Goal: Transaction & Acquisition: Purchase product/service

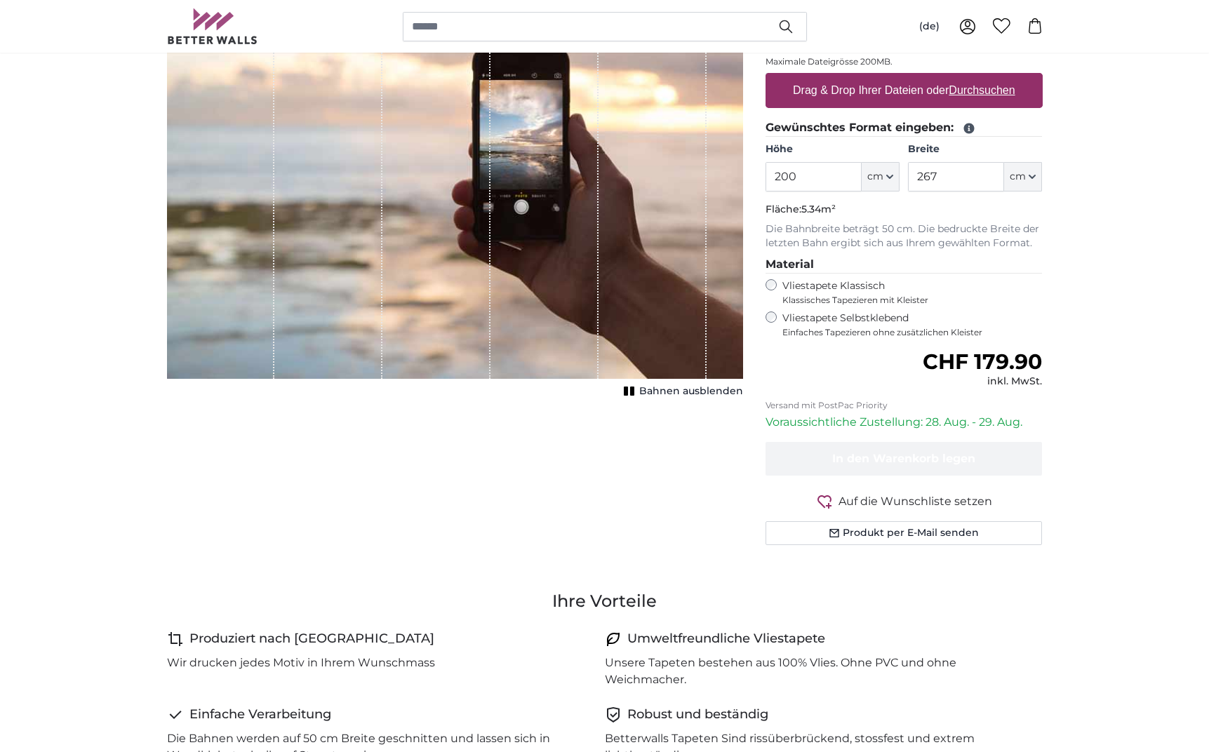
scroll to position [244, 0]
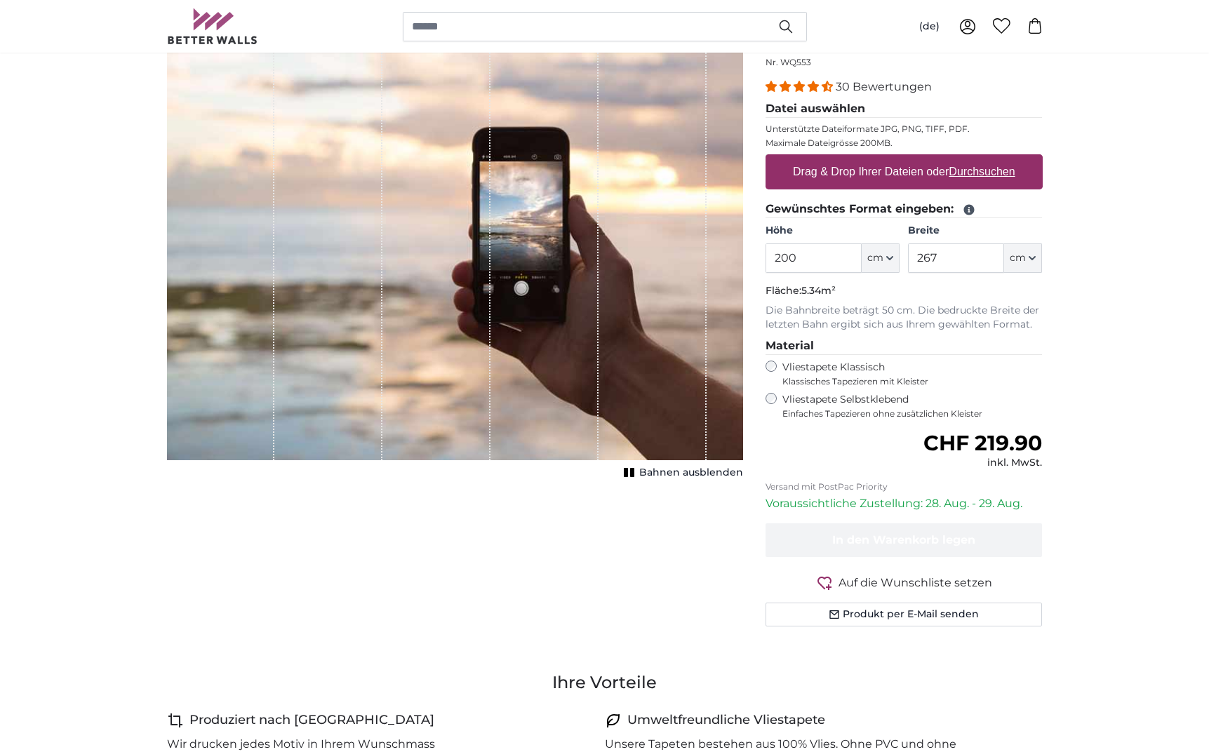
scroll to position [149, 0]
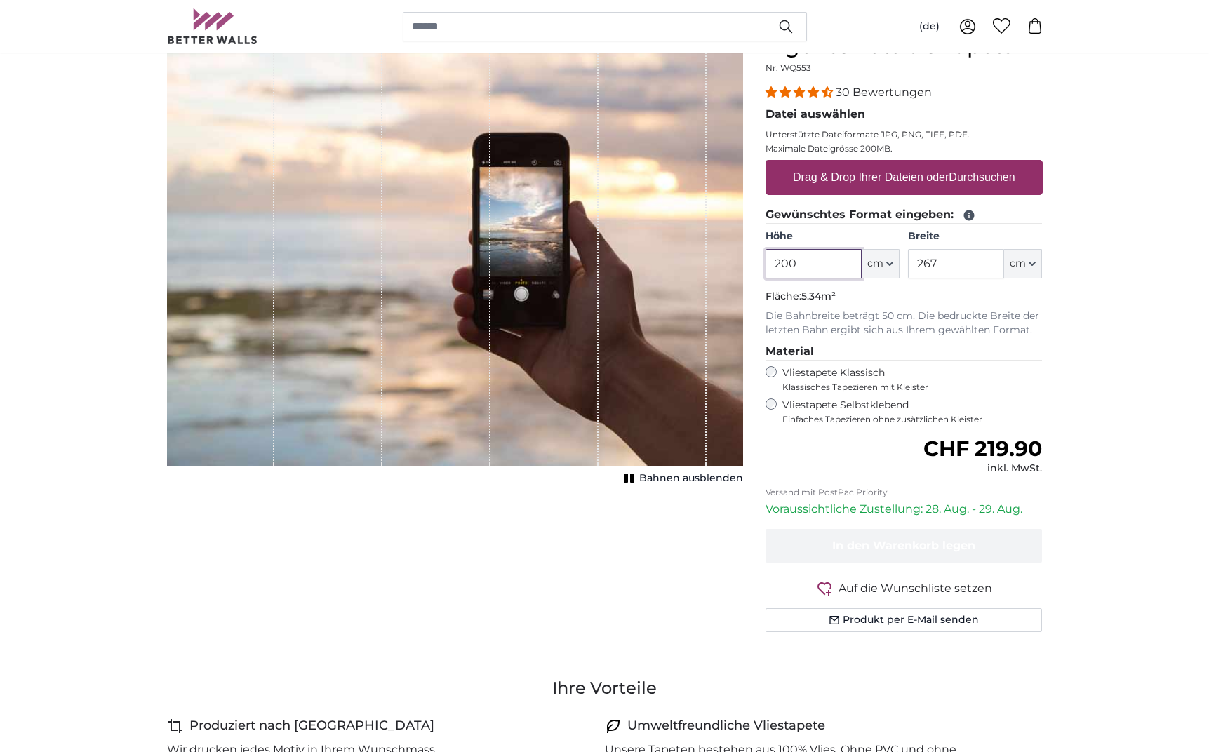
drag, startPoint x: 810, startPoint y: 263, endPoint x: 728, endPoint y: 267, distance: 82.2
click at [735, 265] on product-detail "Abbrechen Bild zuschneiden Bahnen ausblenden Eigenes Foto als Tapete Nr. WQ553 …" at bounding box center [605, 338] width 898 height 655
type input "150"
drag, startPoint x: 954, startPoint y: 263, endPoint x: 889, endPoint y: 265, distance: 65.3
click at [889, 265] on div "Höhe 150 ft cm Centimeter (cm) Inches (inch) Feet (ft. in.) Breite 267 ft cm Ce…" at bounding box center [903, 253] width 277 height 49
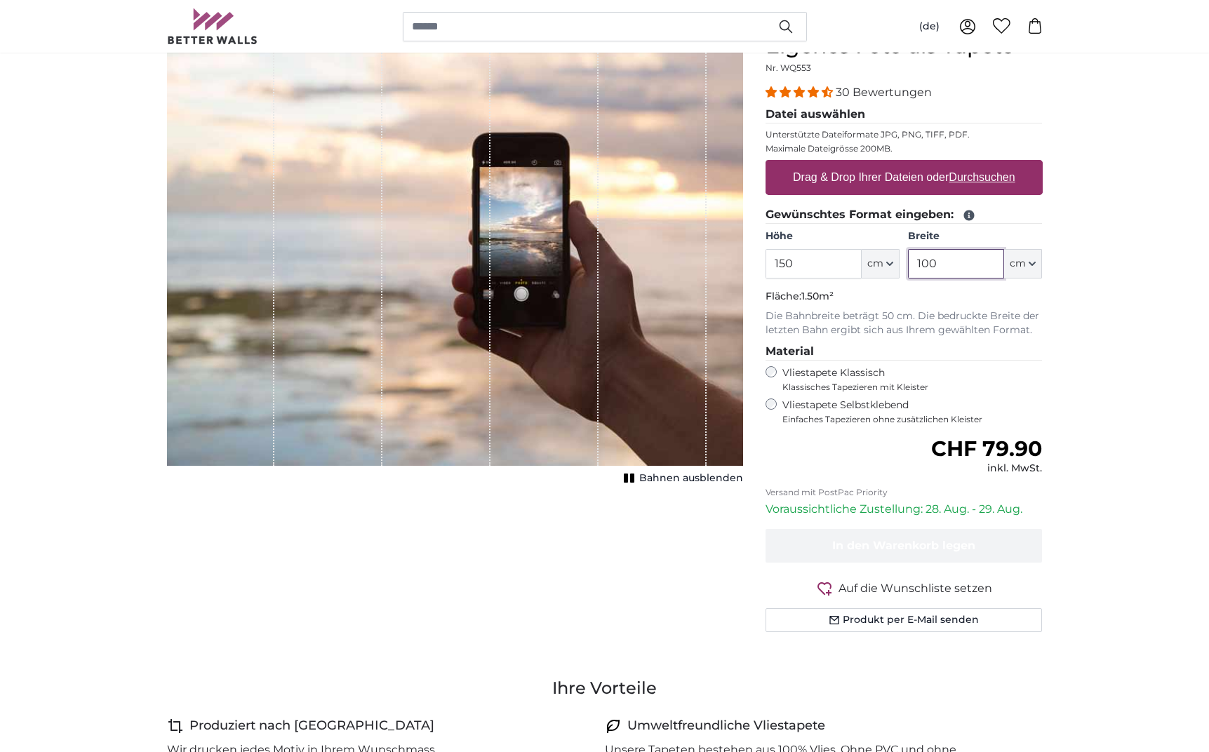
type input "100"
drag, startPoint x: 1141, startPoint y: 247, endPoint x: 1130, endPoint y: 248, distance: 11.3
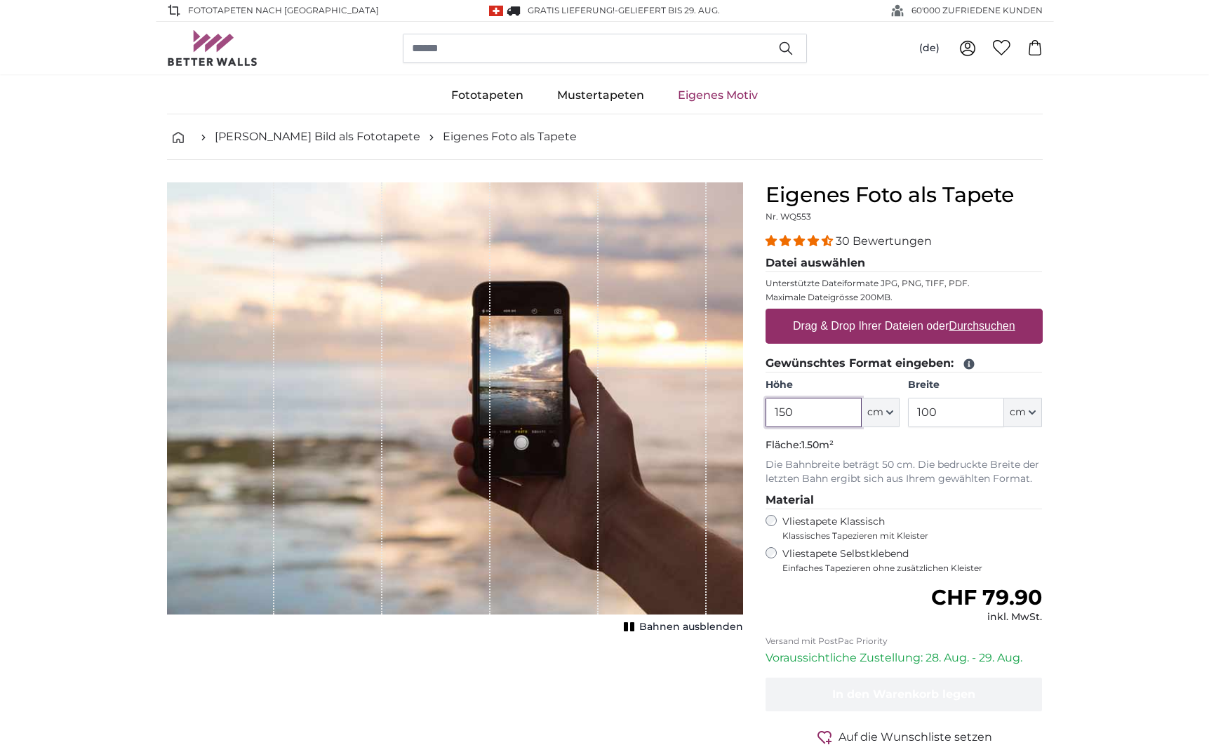
drag, startPoint x: 800, startPoint y: 415, endPoint x: 689, endPoint y: 412, distance: 110.9
click at [690, 413] on product-detail "Abbrechen Bild zuschneiden Bahnen ausblenden Eigenes Foto als Tapete Nr. WQ553 …" at bounding box center [605, 487] width 898 height 655
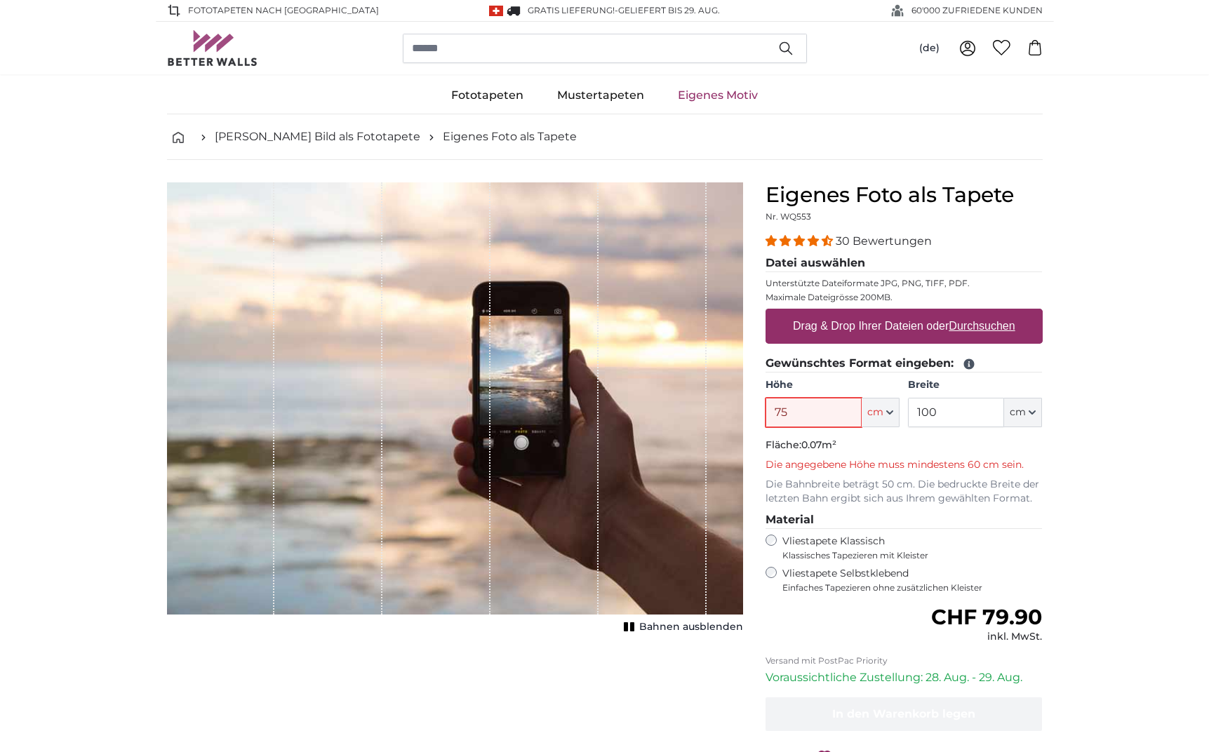
type input "75"
click at [937, 347] on fieldset "Datei auswählen Unterstützte Dateiformate JPG, PNG, TIFF, PDF. Maximale Dateigr…" at bounding box center [903, 305] width 277 height 100
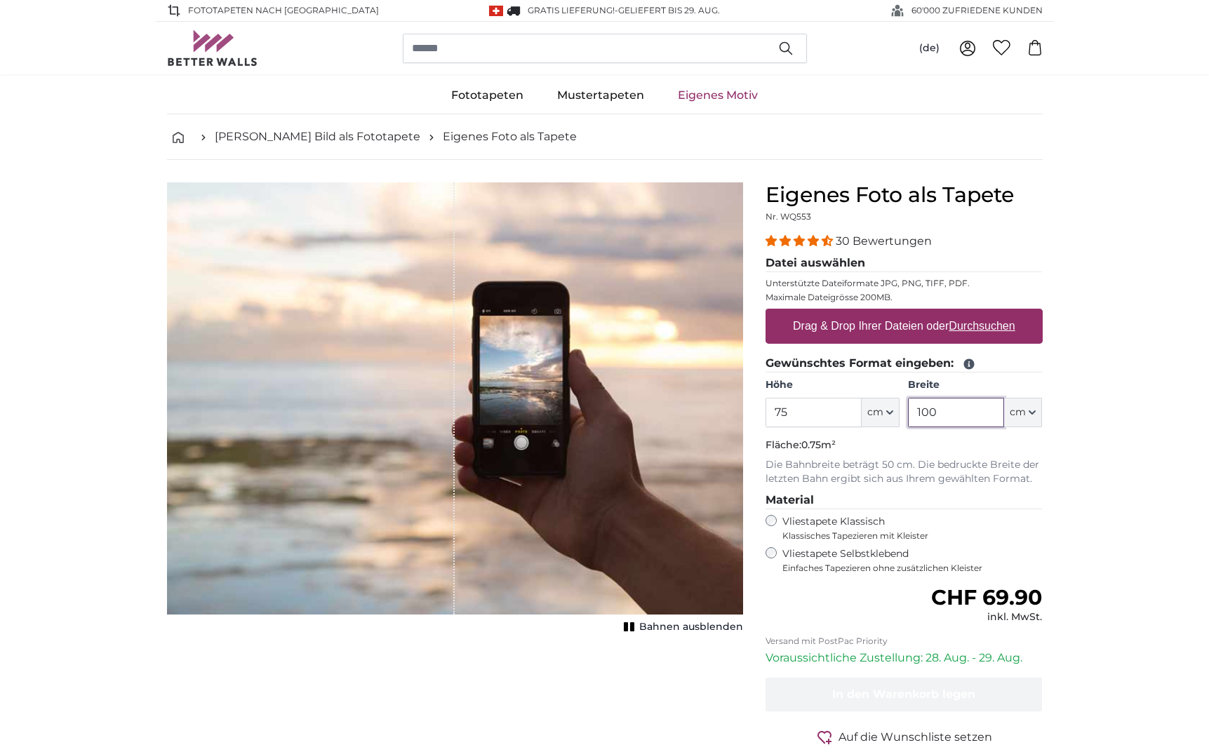
drag, startPoint x: 922, startPoint y: 413, endPoint x: 877, endPoint y: 420, distance: 45.6
click at [877, 420] on div "Höhe 75 ft cm Centimeter (cm) Inches (inch) Feet (ft. in.) Breite 100 ft cm Cen…" at bounding box center [903, 402] width 277 height 49
drag, startPoint x: 937, startPoint y: 409, endPoint x: 898, endPoint y: 410, distance: 39.3
click at [898, 410] on div "Höhe 75 ft cm Centimeter (cm) Inches (inch) Feet (ft. in.) Breite 100 ft cm Cen…" at bounding box center [903, 402] width 277 height 49
type input "50"
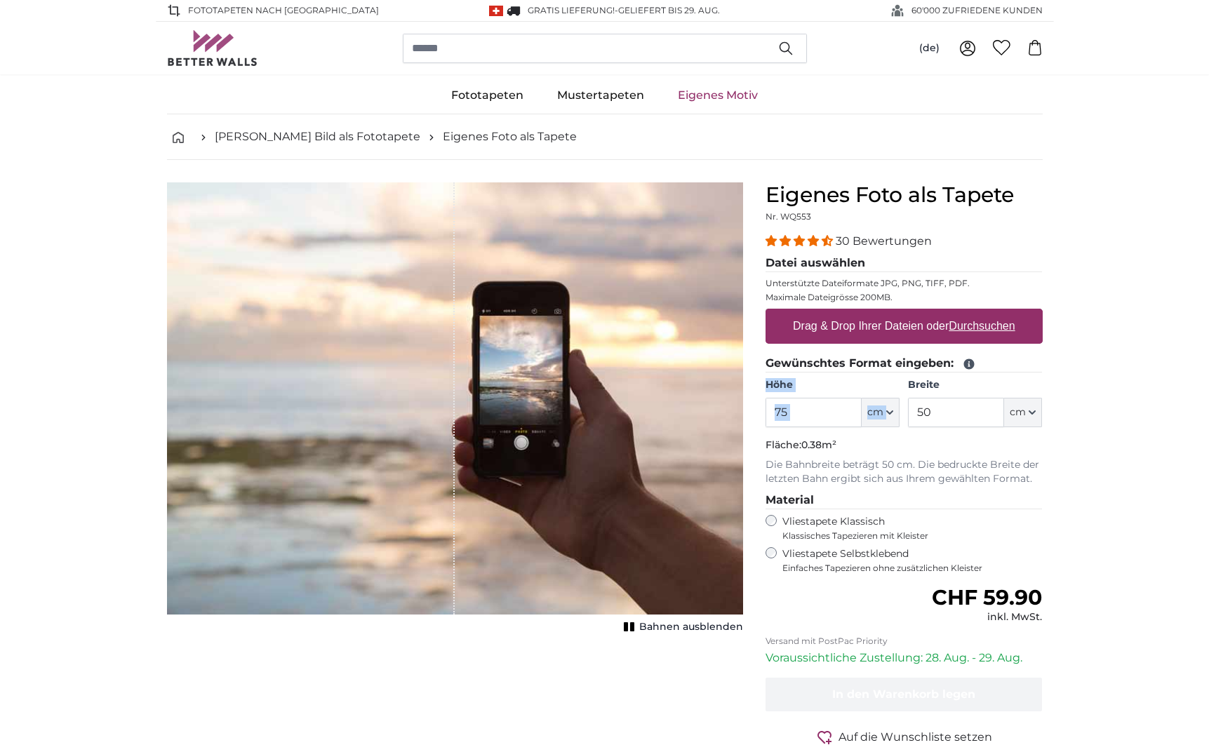
drag, startPoint x: 1128, startPoint y: 370, endPoint x: 1119, endPoint y: 373, distance: 9.1
